Goal: Information Seeking & Learning: Learn about a topic

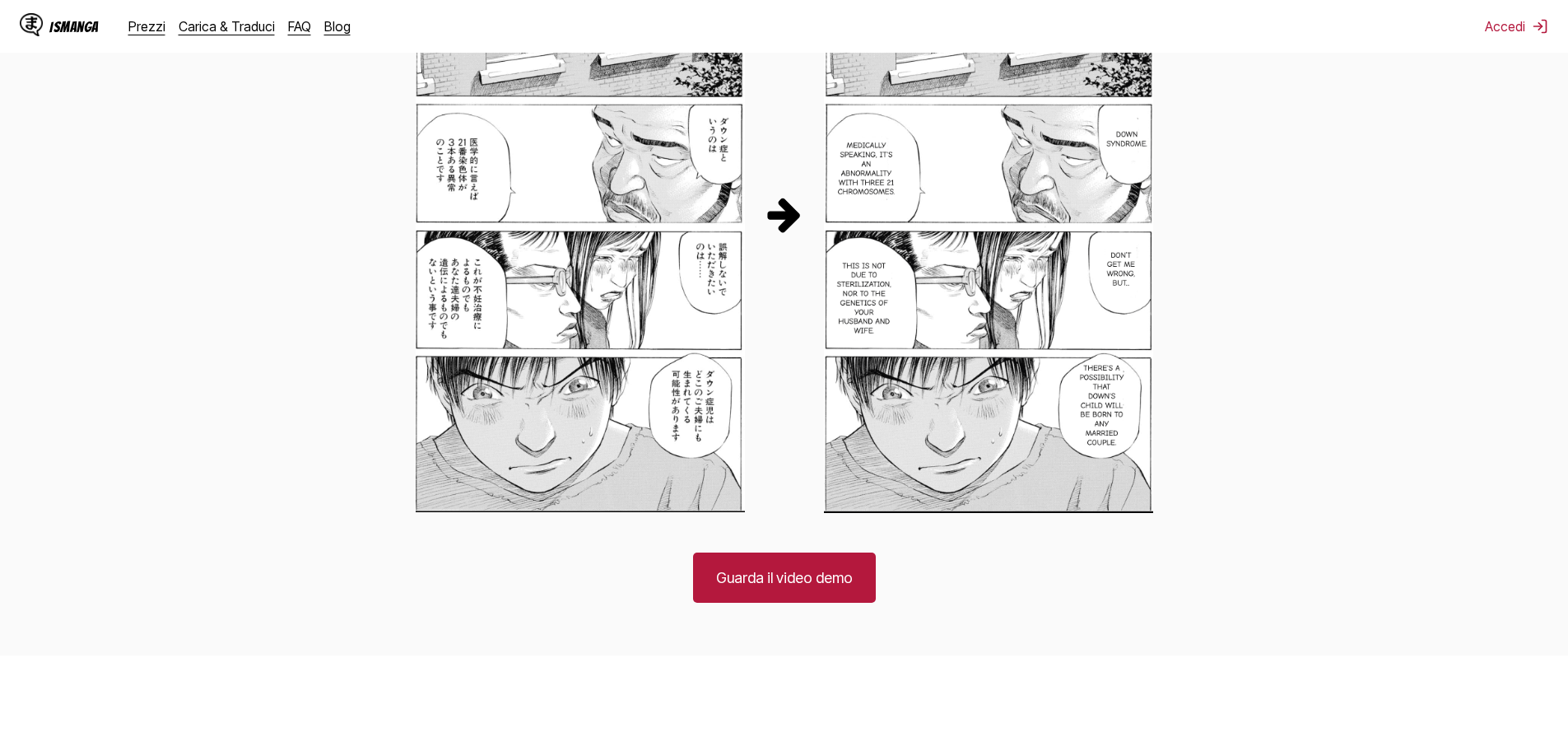
scroll to position [988, 0]
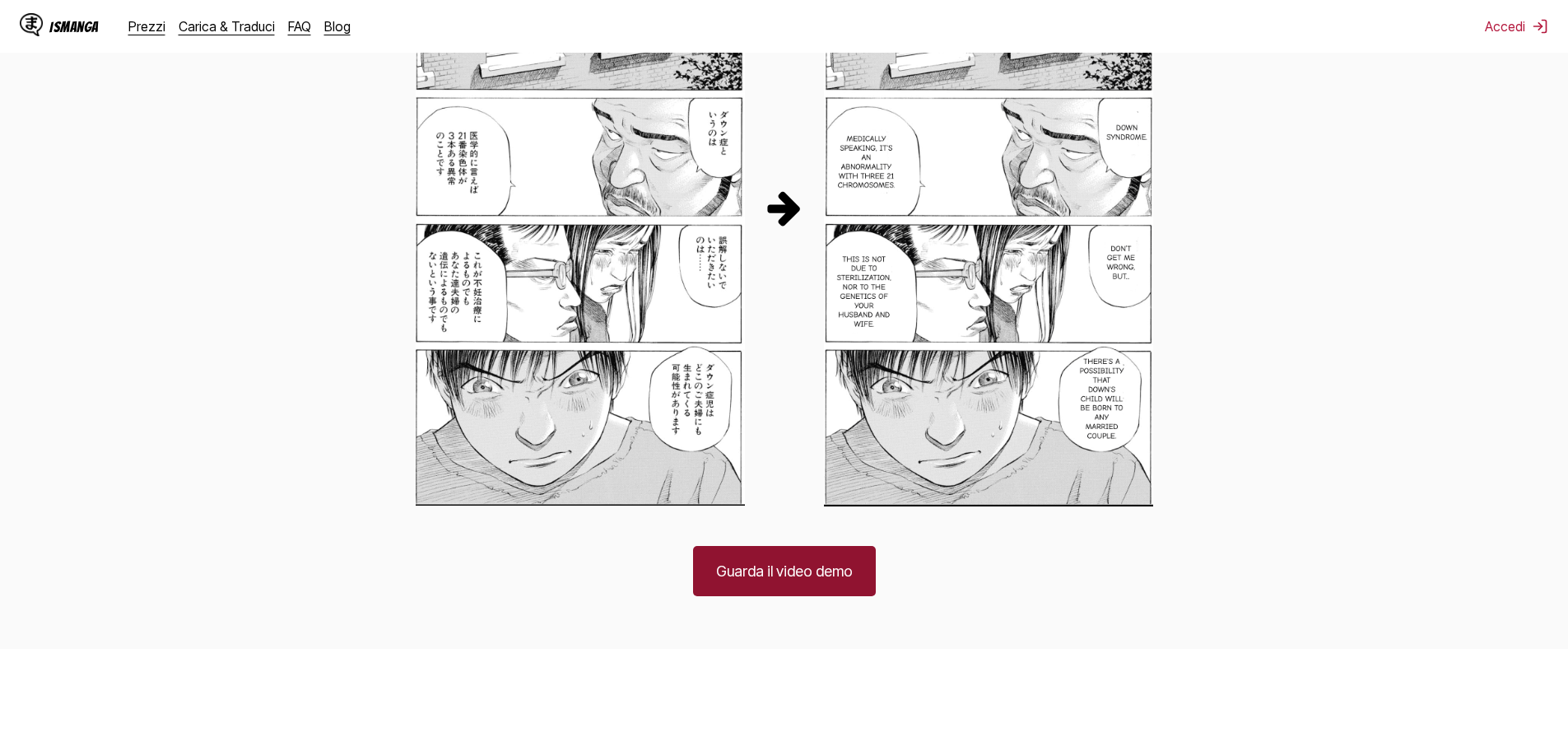
click at [814, 558] on link "Guarda il video demo" at bounding box center [784, 571] width 183 height 50
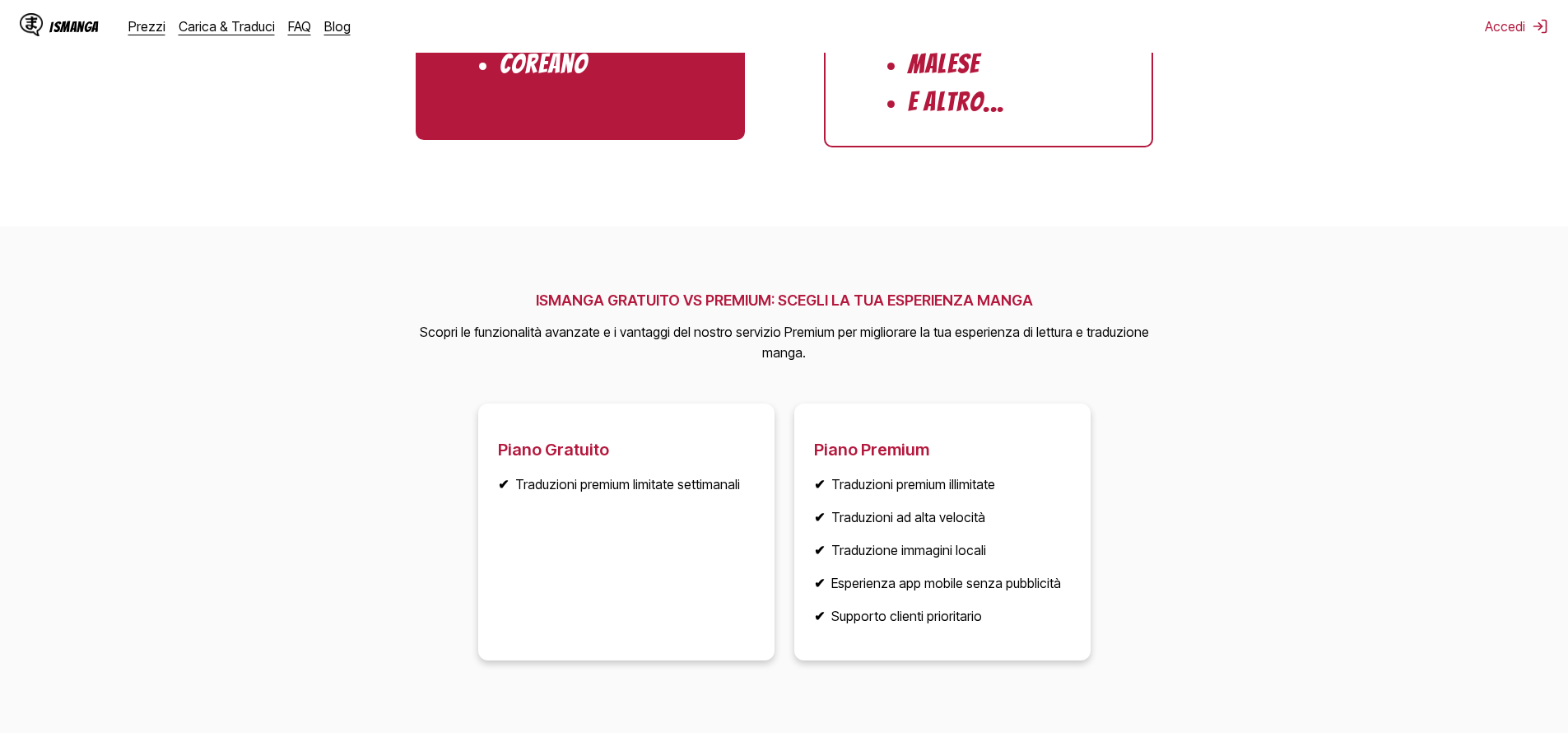
scroll to position [1648, 0]
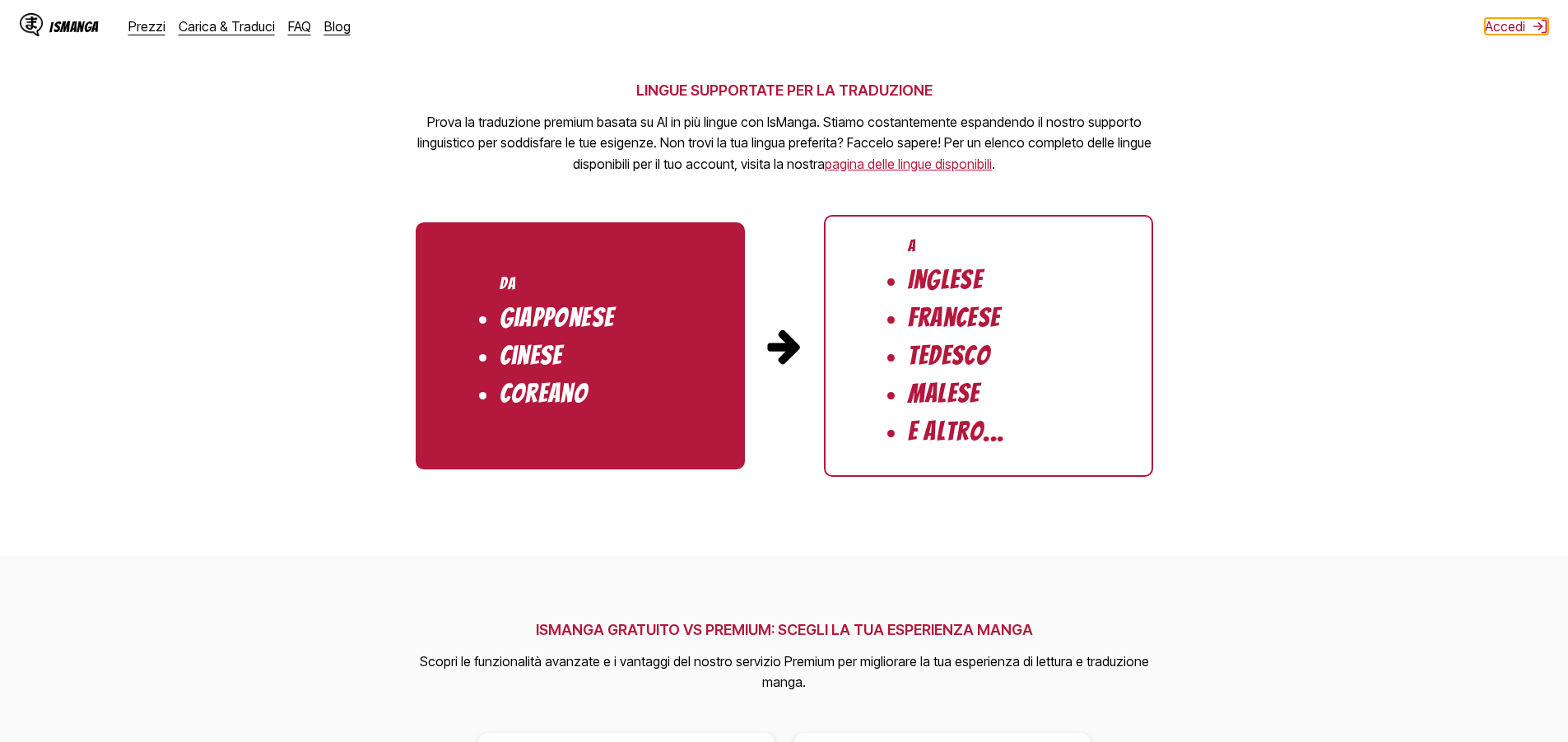
click at [1516, 25] on button "Accedi" at bounding box center [1516, 26] width 63 height 16
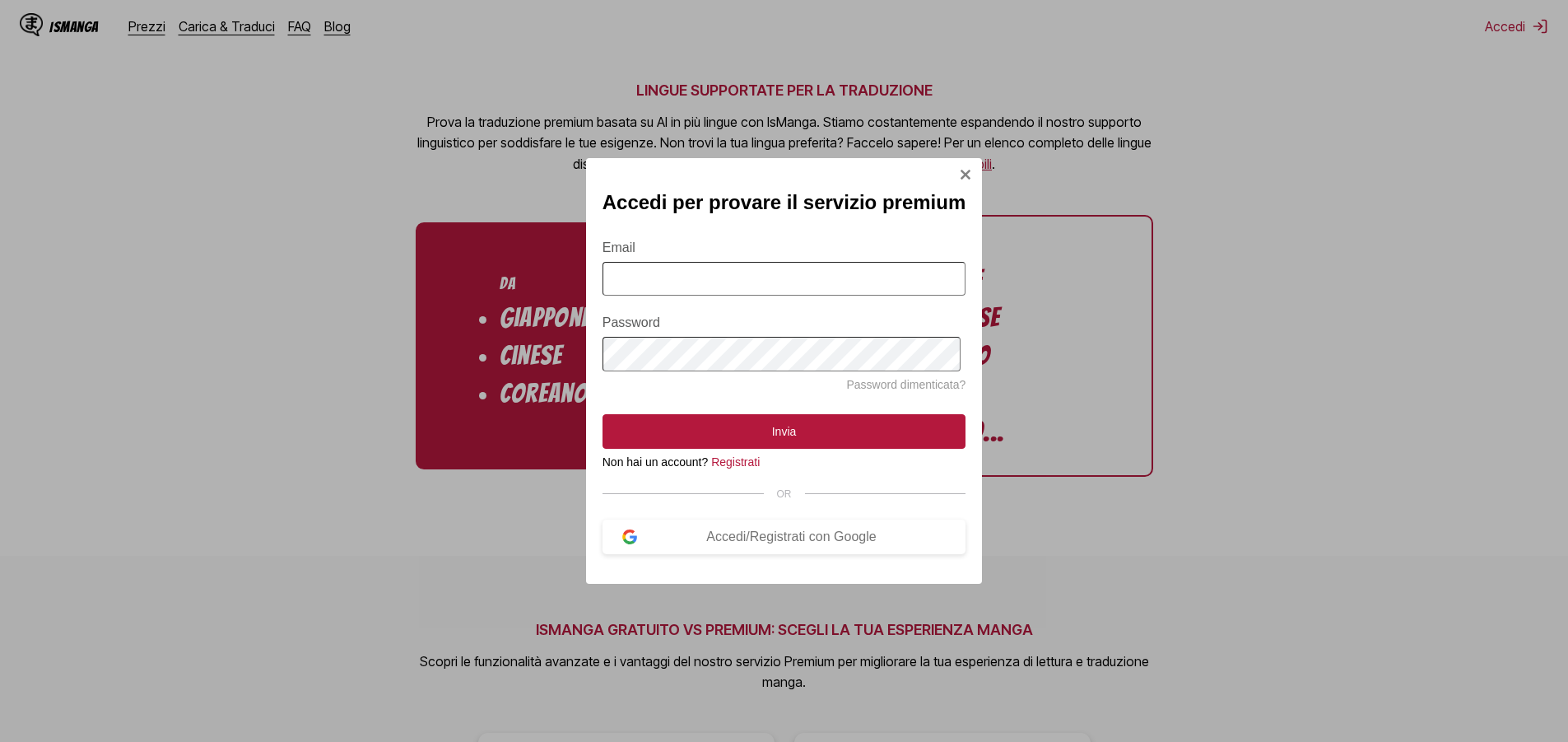
click at [967, 168] on img "Sign In Modal" at bounding box center [965, 174] width 13 height 13
